Goal: Find specific page/section: Find specific page/section

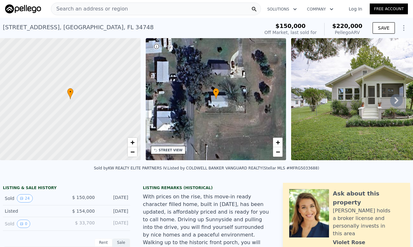
click at [128, 10] on div "Search an address or region" at bounding box center [156, 9] width 210 height 13
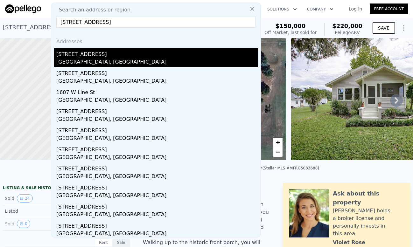
type input "[STREET_ADDRESS]"
click at [114, 57] on div "[STREET_ADDRESS]" at bounding box center [157, 53] width 202 height 10
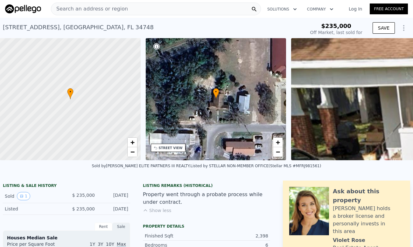
click at [261, 109] on div "• + −" at bounding box center [216, 99] width 141 height 122
click at [219, 100] on div "• + −" at bounding box center [216, 99] width 141 height 122
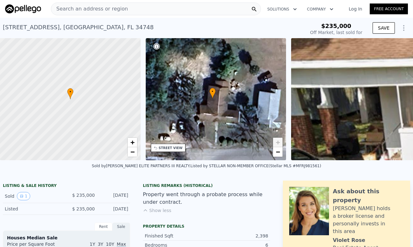
click at [219, 100] on div "• + −" at bounding box center [216, 99] width 141 height 122
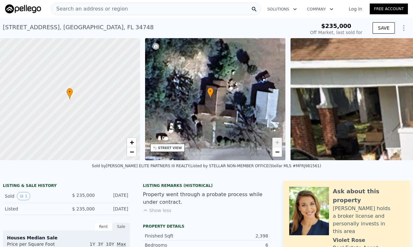
scroll to position [0, 3]
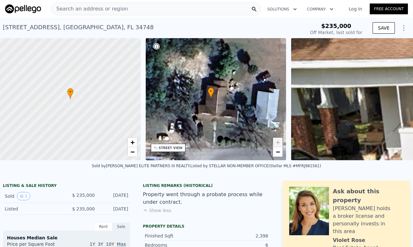
type input "$ 489,000"
type input "$ 207,928"
